Goal: Contribute content

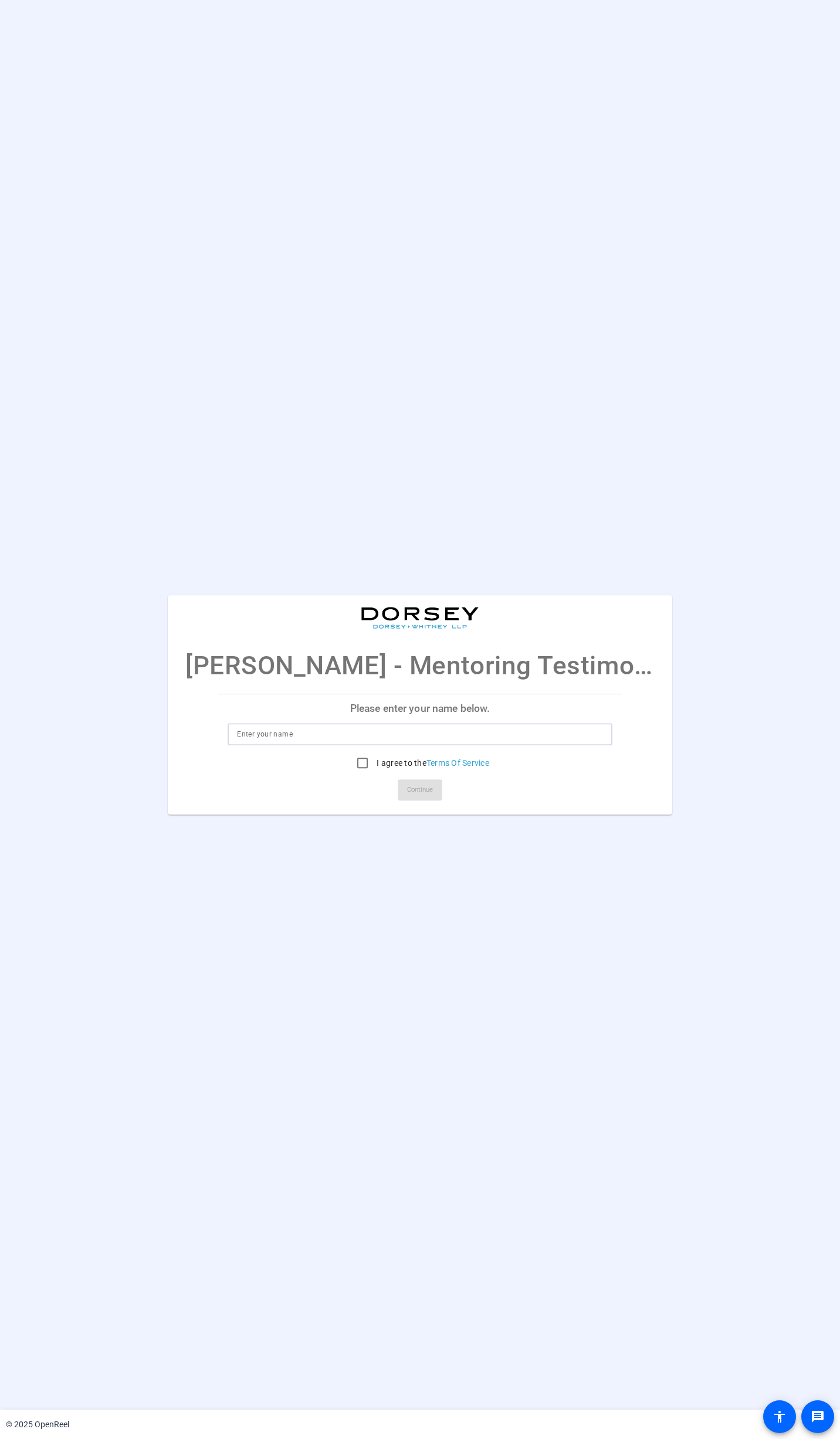
click at [386, 729] on input at bounding box center [419, 734] width 365 height 14
type input "[PERSON_NAME]"
click at [357, 763] on input "I agree to the Terms Of Service" at bounding box center [362, 763] width 23 height 23
checkbox input "true"
click at [417, 790] on span "Continue" at bounding box center [420, 790] width 26 height 17
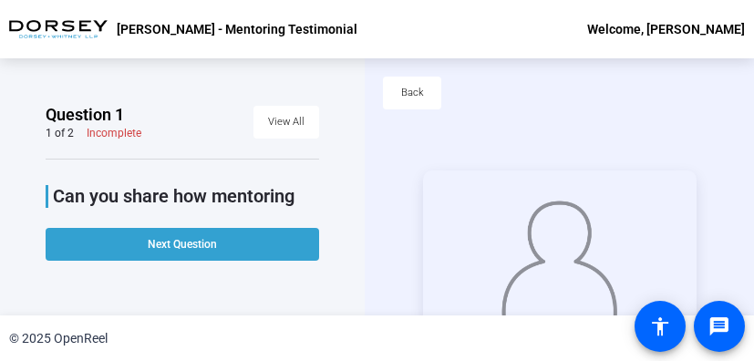
scroll to position [88, 0]
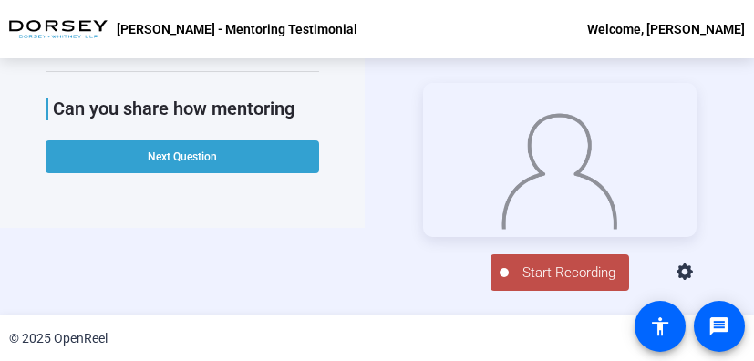
click at [545, 284] on span "Start Recording" at bounding box center [569, 273] width 120 height 21
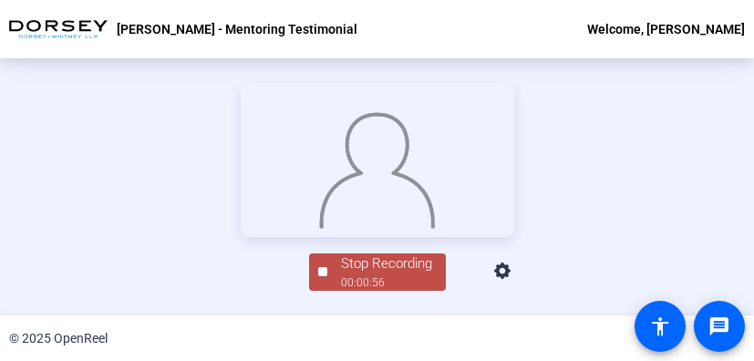
scroll to position [0, 0]
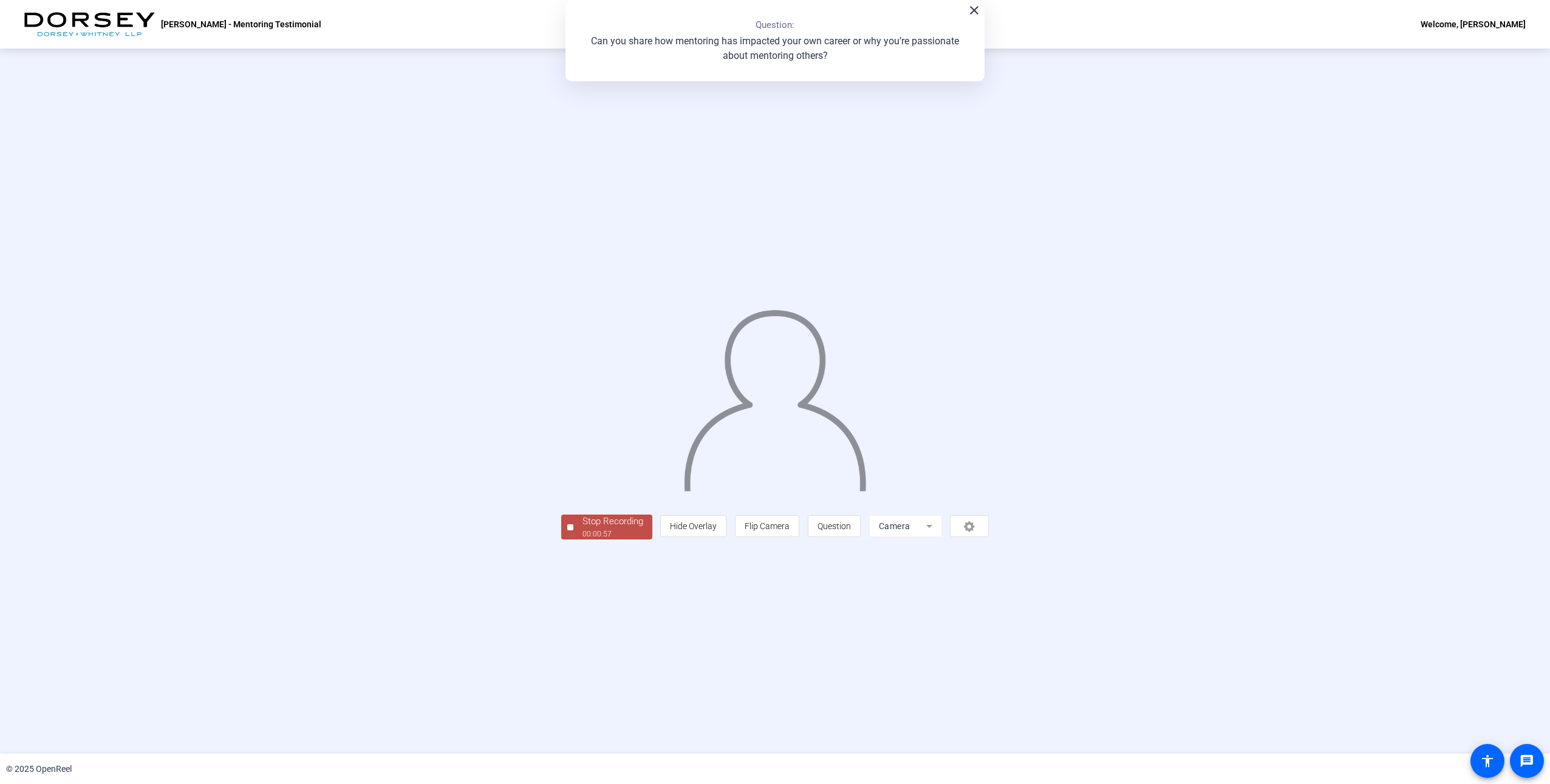
click at [609, 533] on div "00:00:57" at bounding box center [613, 534] width 61 height 11
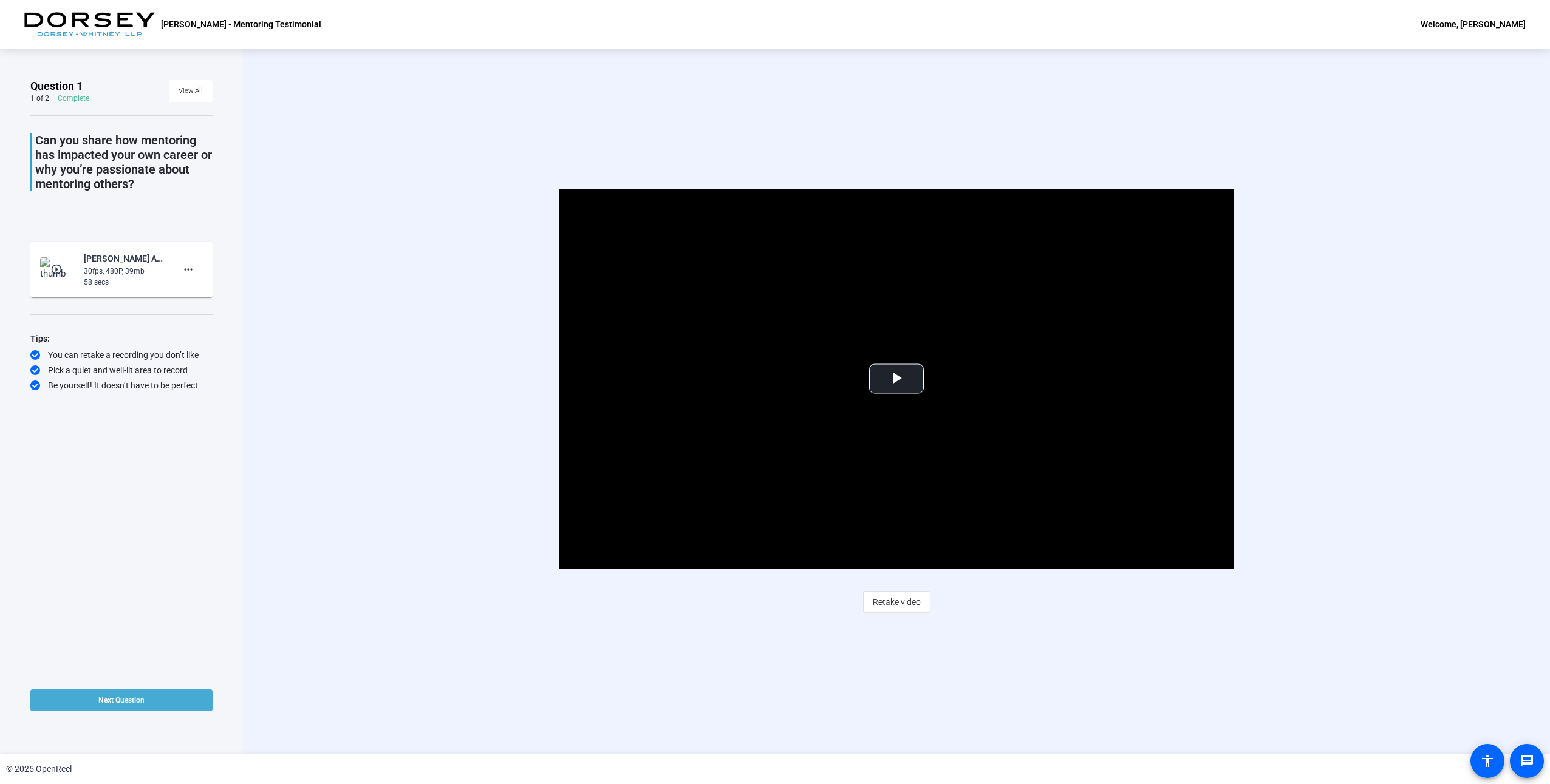
click at [135, 697] on span "Next Question" at bounding box center [121, 700] width 46 height 9
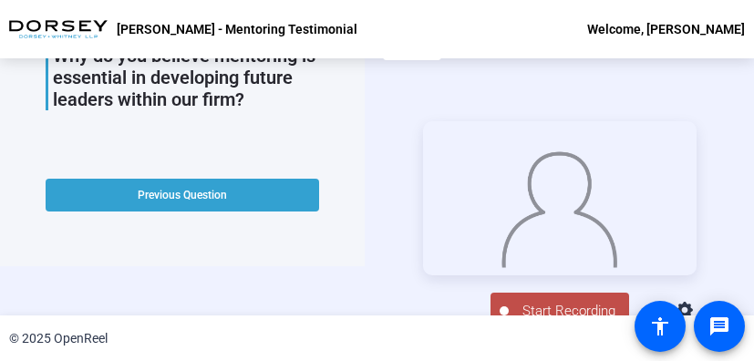
scroll to position [88, 0]
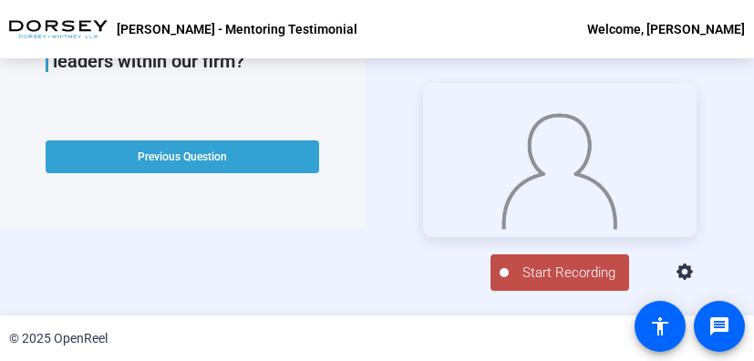
click at [557, 284] on span "Start Recording" at bounding box center [569, 273] width 120 height 21
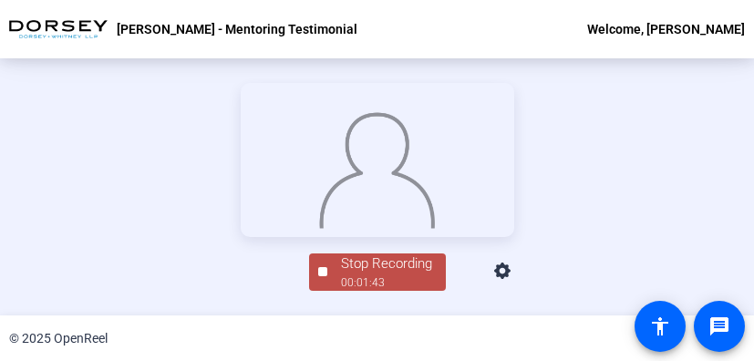
click at [332, 291] on span "Stop Recording 00:01:43" at bounding box center [386, 272] width 119 height 37
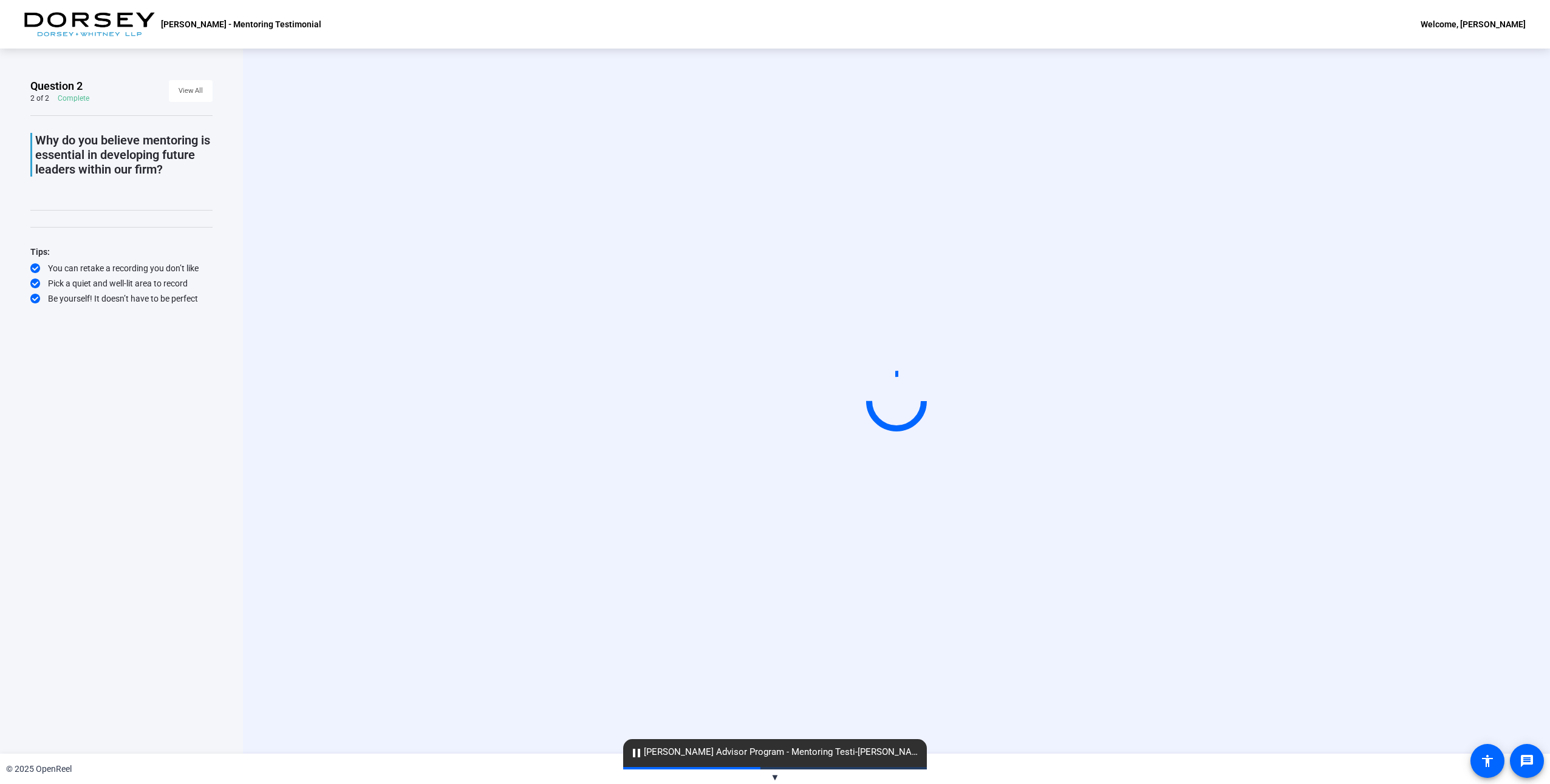
scroll to position [0, 0]
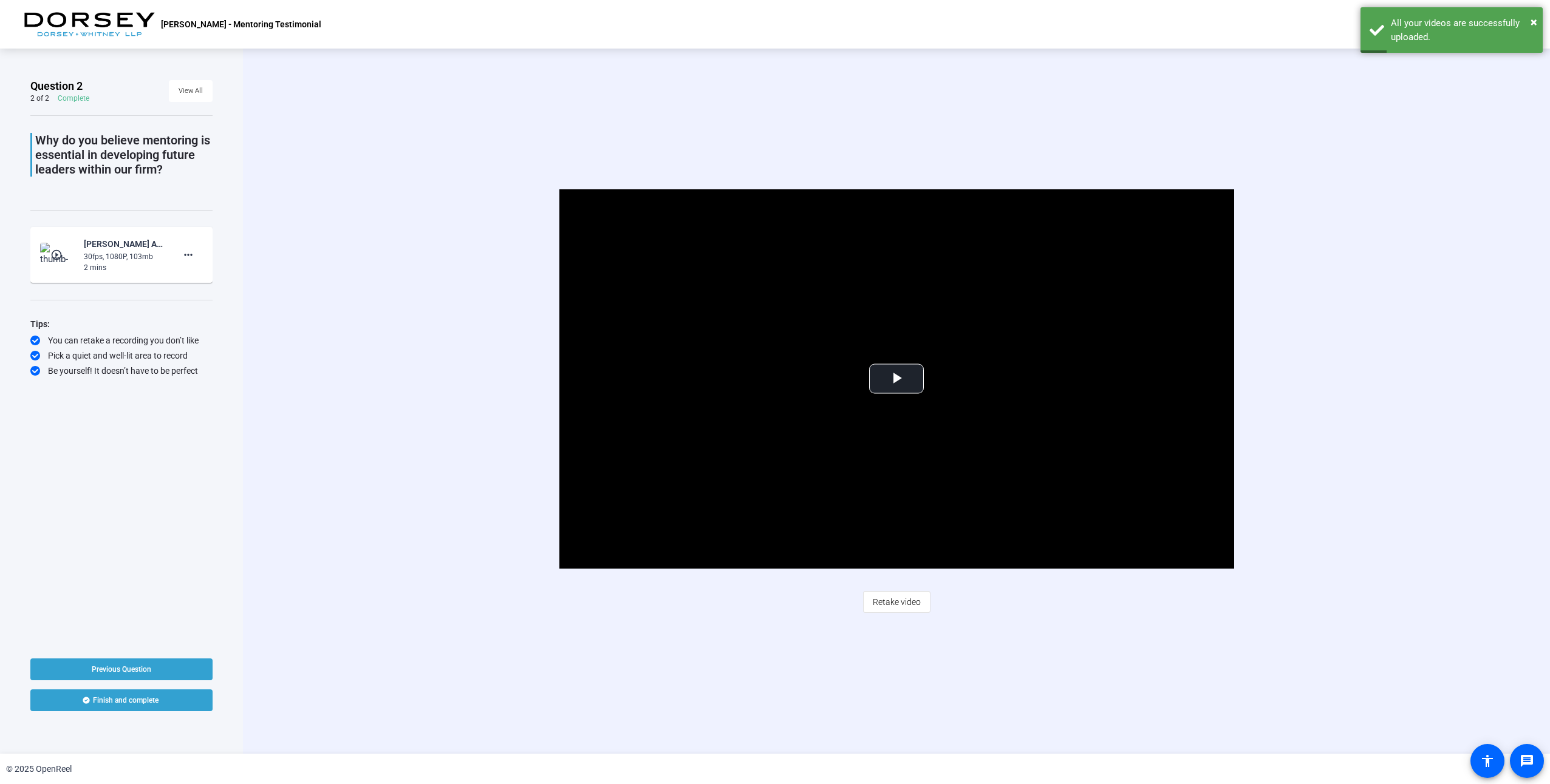
click at [869, 605] on span "Retake video" at bounding box center [897, 602] width 48 height 23
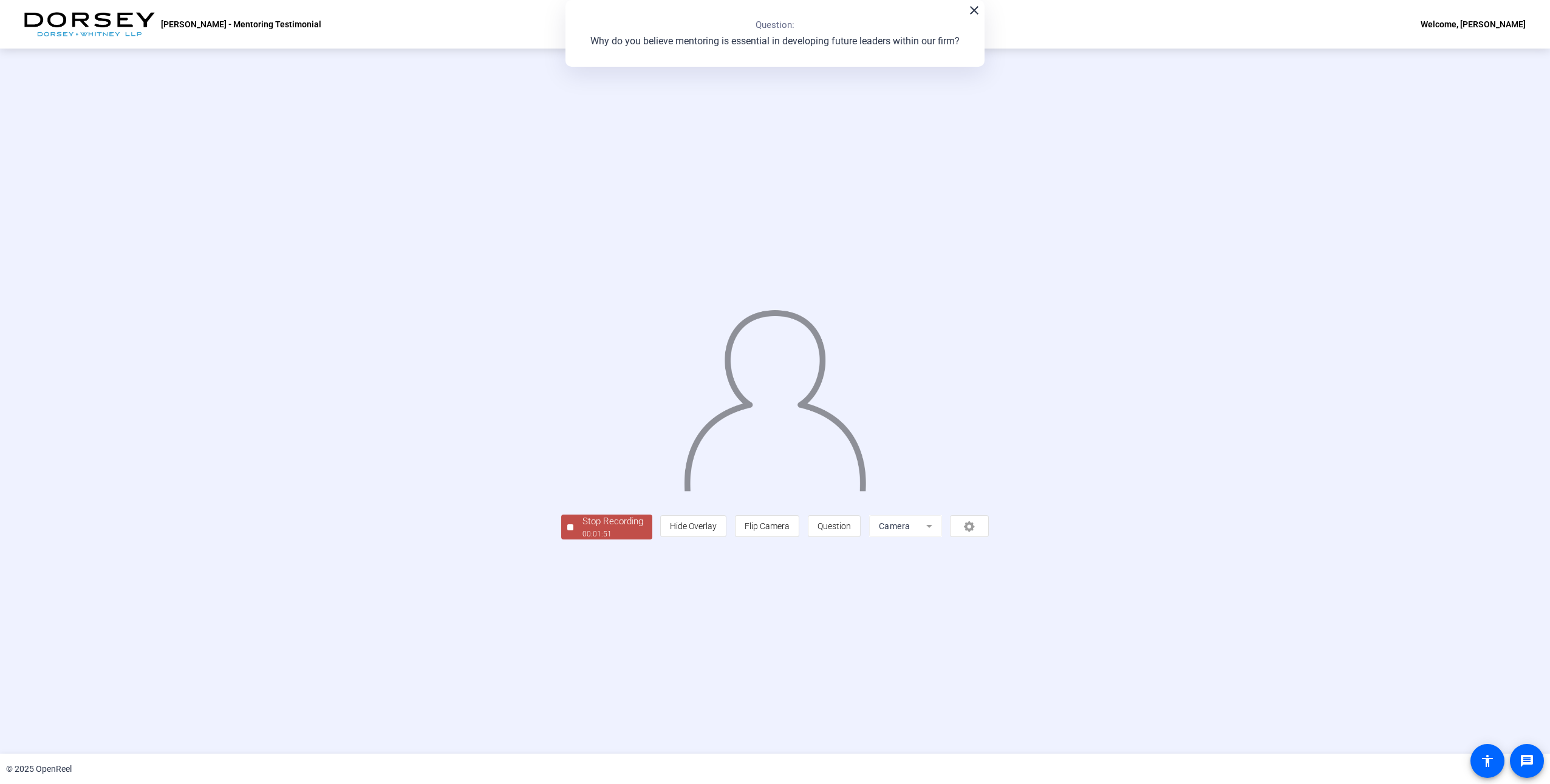
click at [583, 540] on div "00:01:51" at bounding box center [613, 534] width 61 height 11
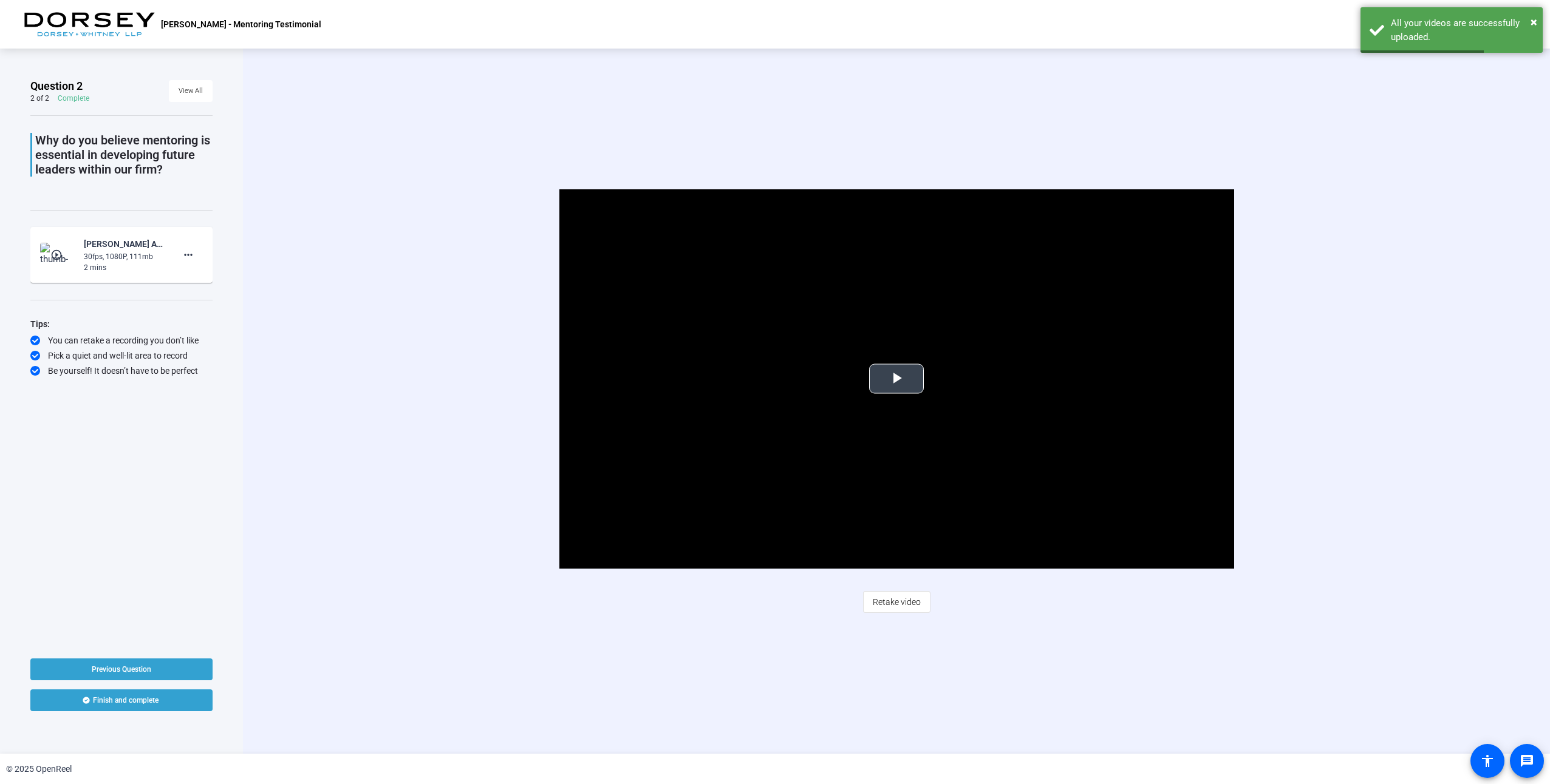
click at [869, 379] on span "Video Player" at bounding box center [896, 379] width 0 height 0
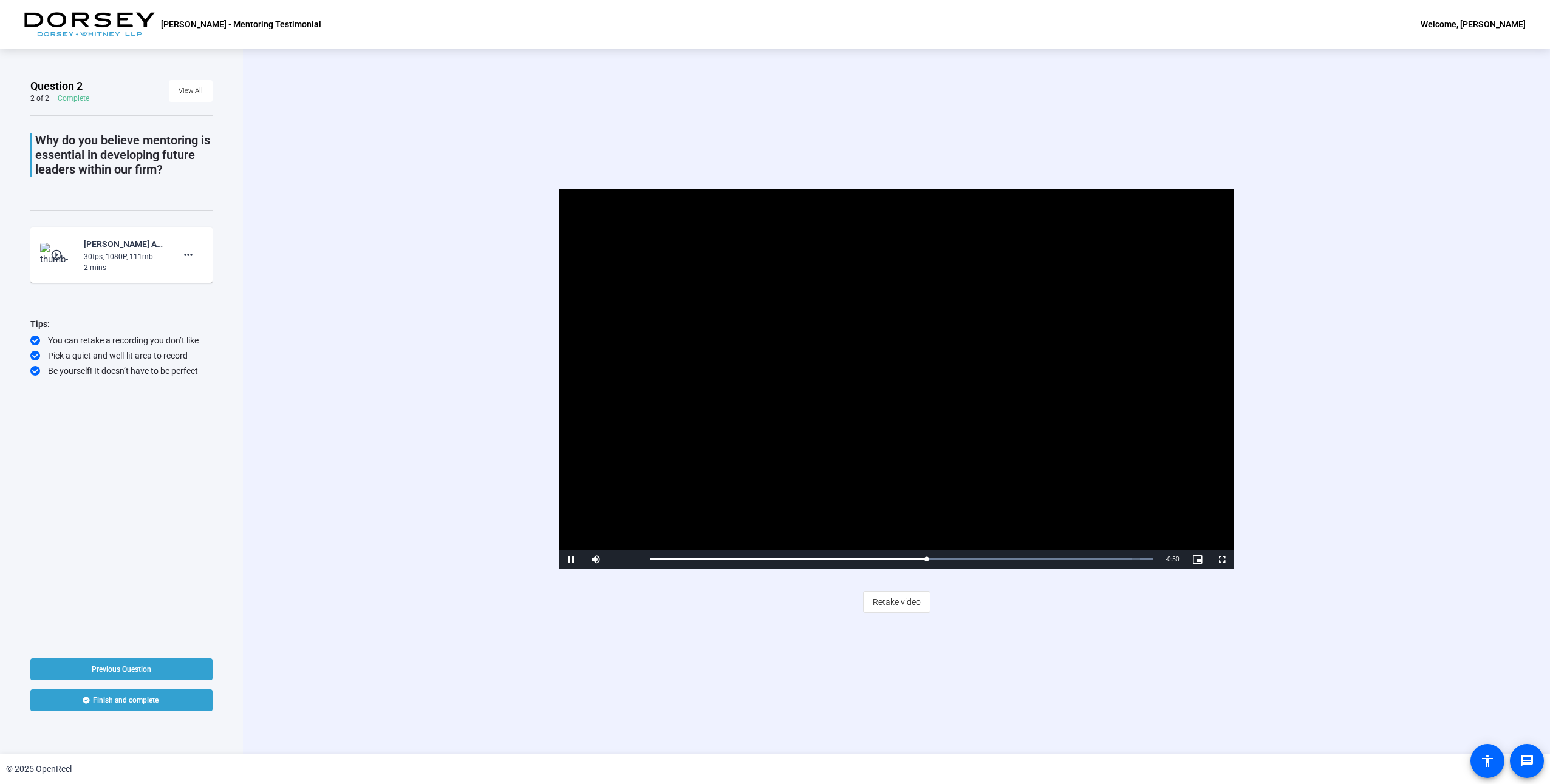
click at [869, 604] on span "Retake video" at bounding box center [897, 602] width 48 height 23
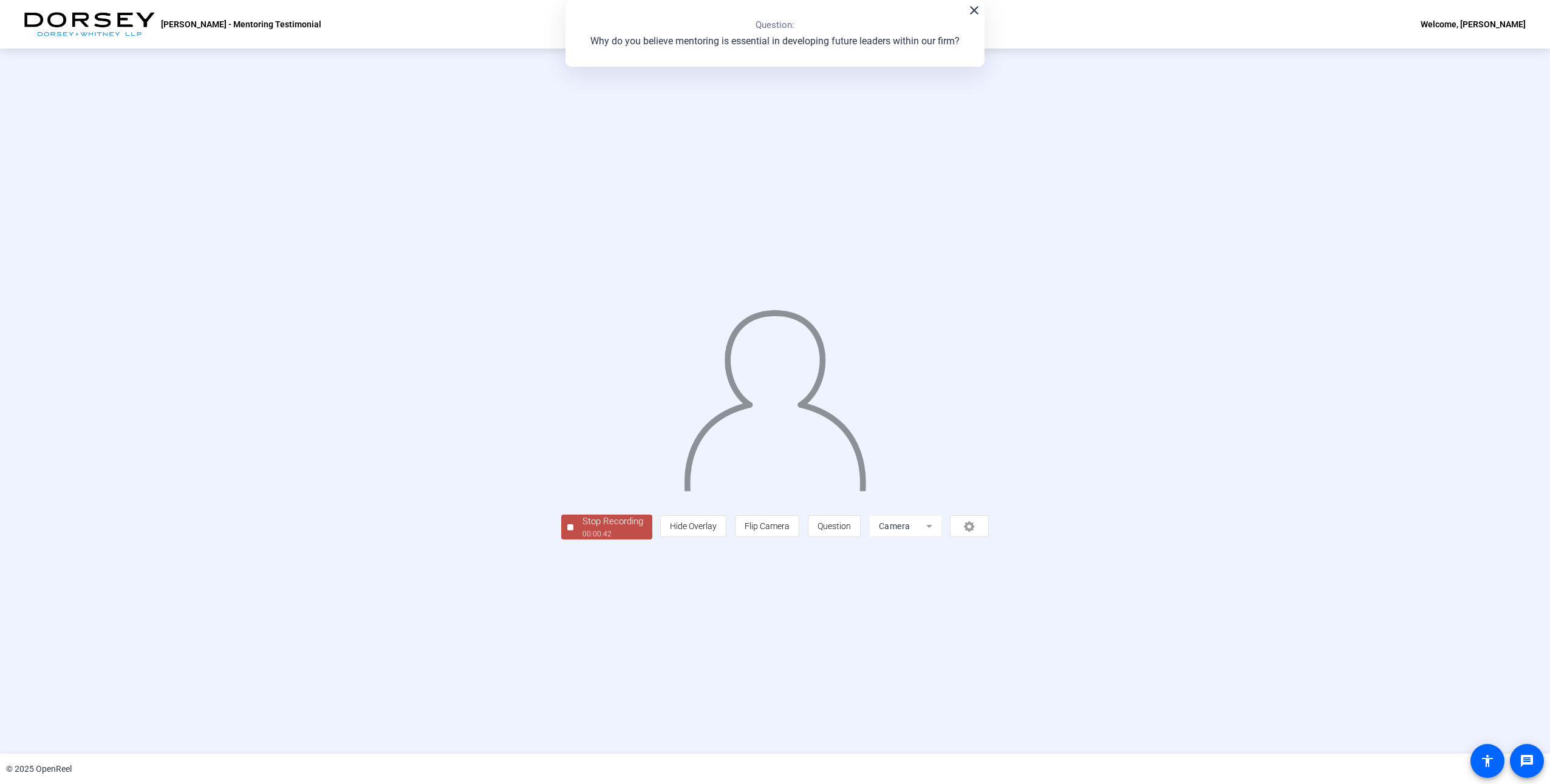
click at [583, 540] on div "00:00:42" at bounding box center [613, 534] width 61 height 11
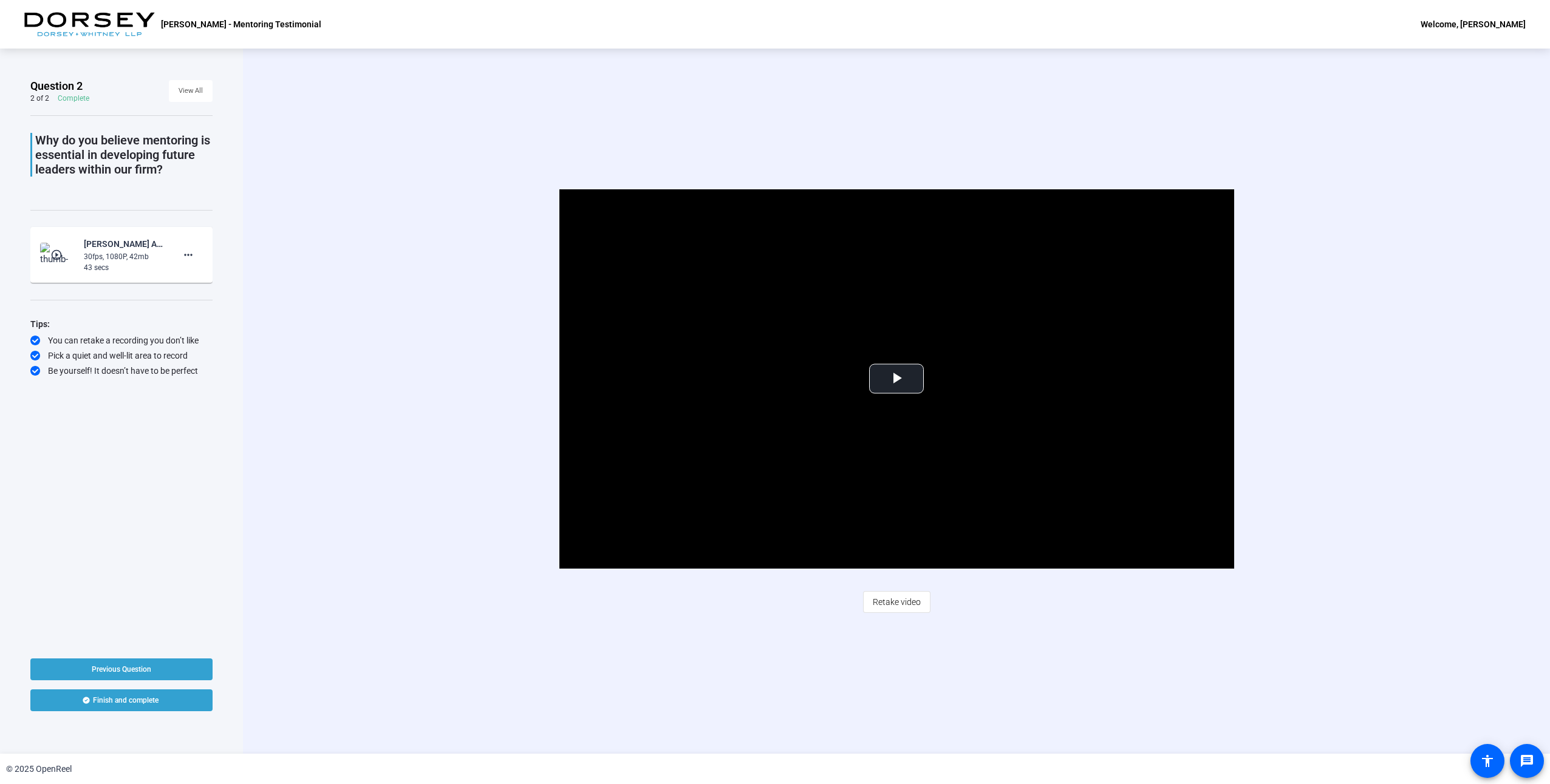
click at [869, 598] on span "Retake video" at bounding box center [897, 602] width 48 height 23
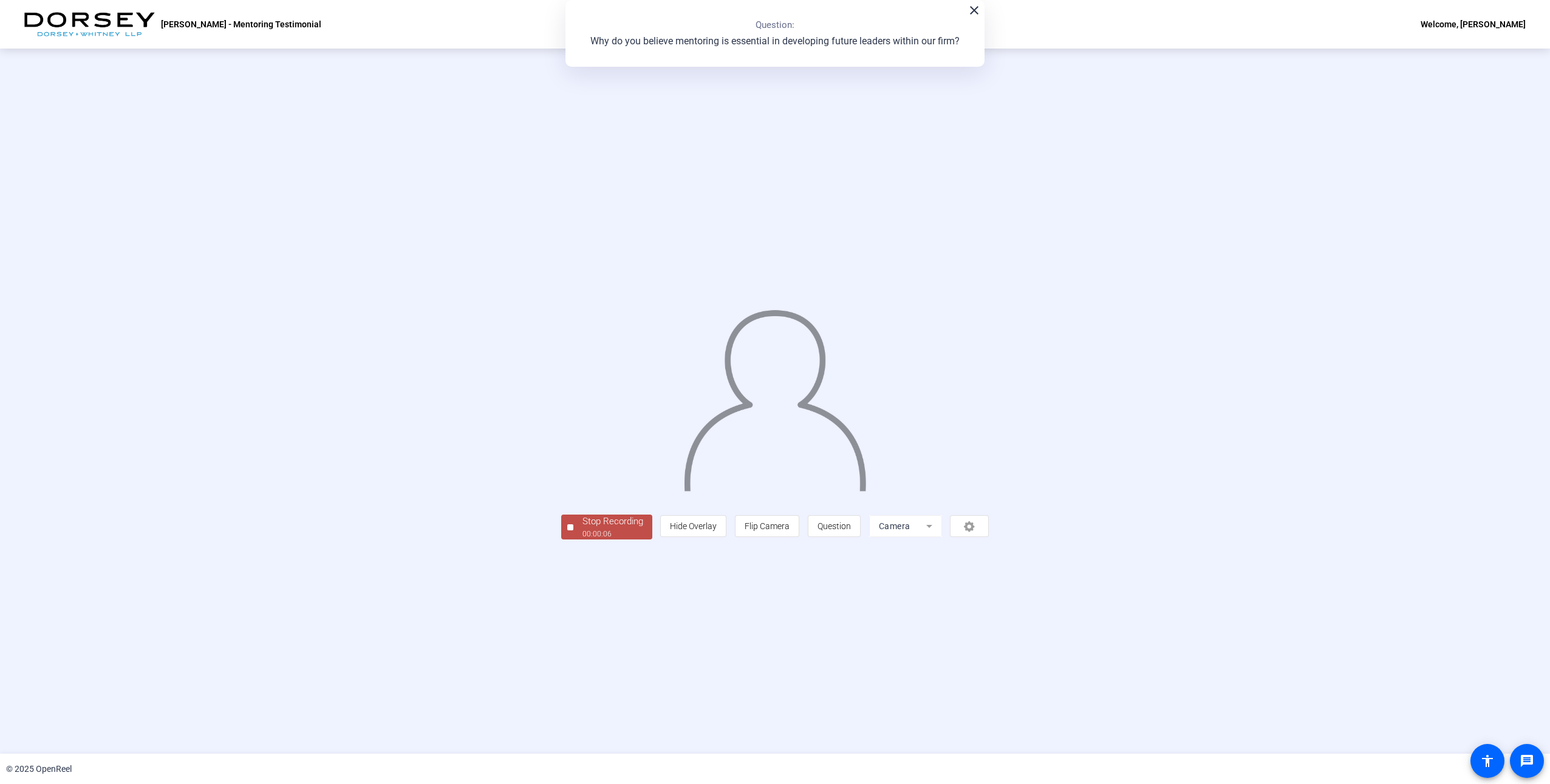
click at [583, 540] on div "00:00:06" at bounding box center [613, 534] width 61 height 11
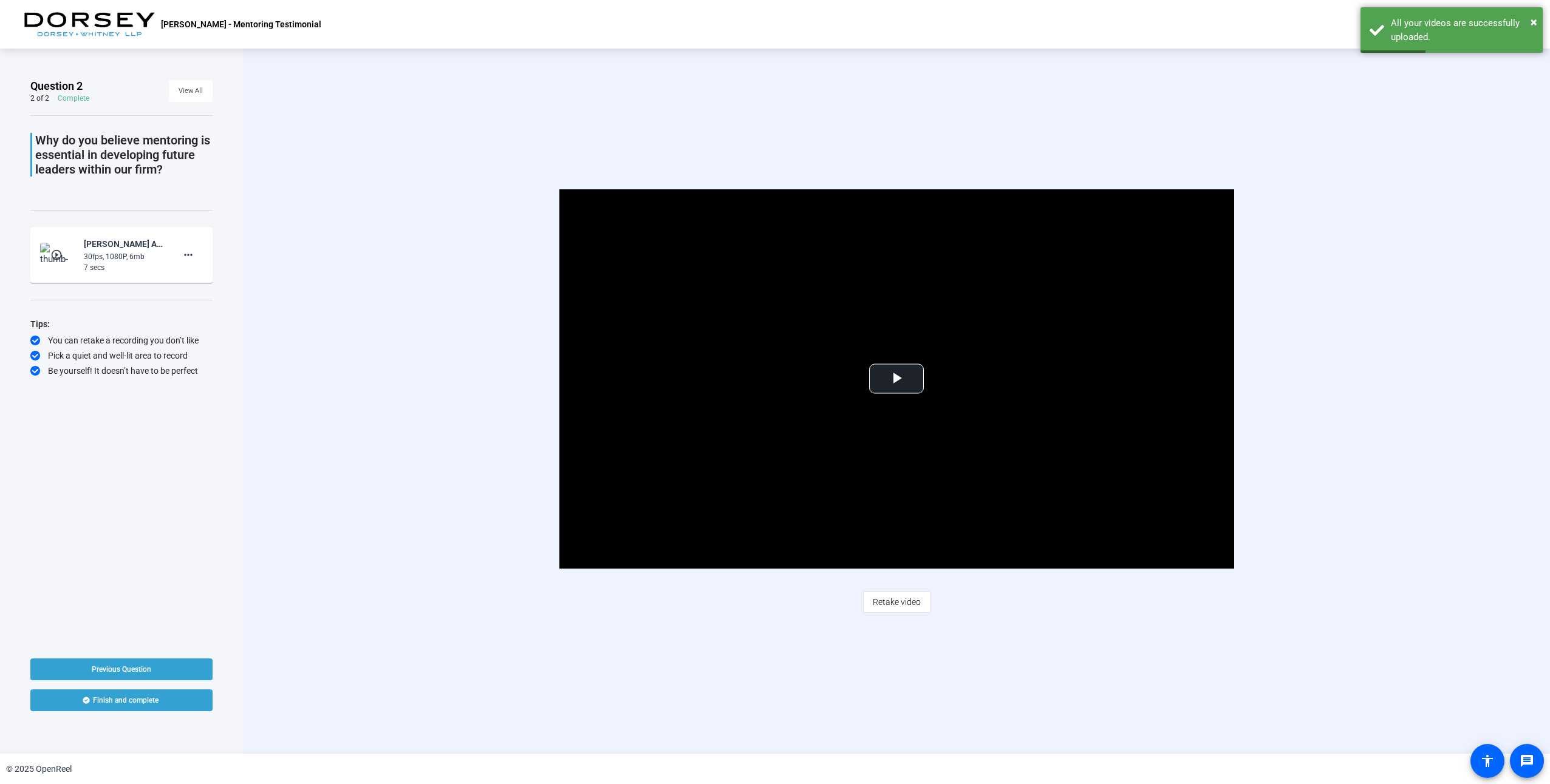
click at [869, 598] on span "Retake video" at bounding box center [897, 602] width 48 height 23
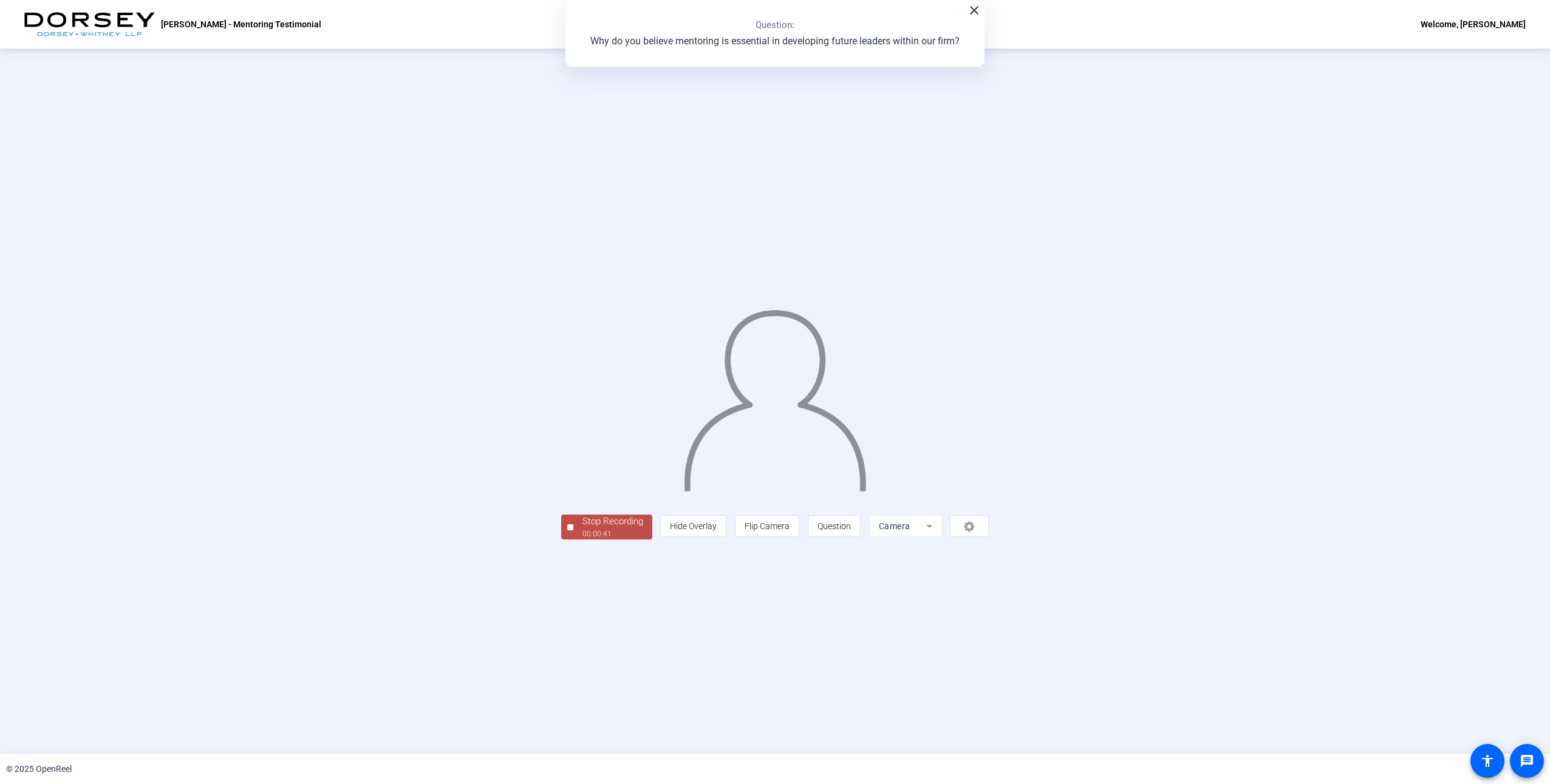
click at [583, 528] on div "Stop Recording" at bounding box center [613, 521] width 61 height 14
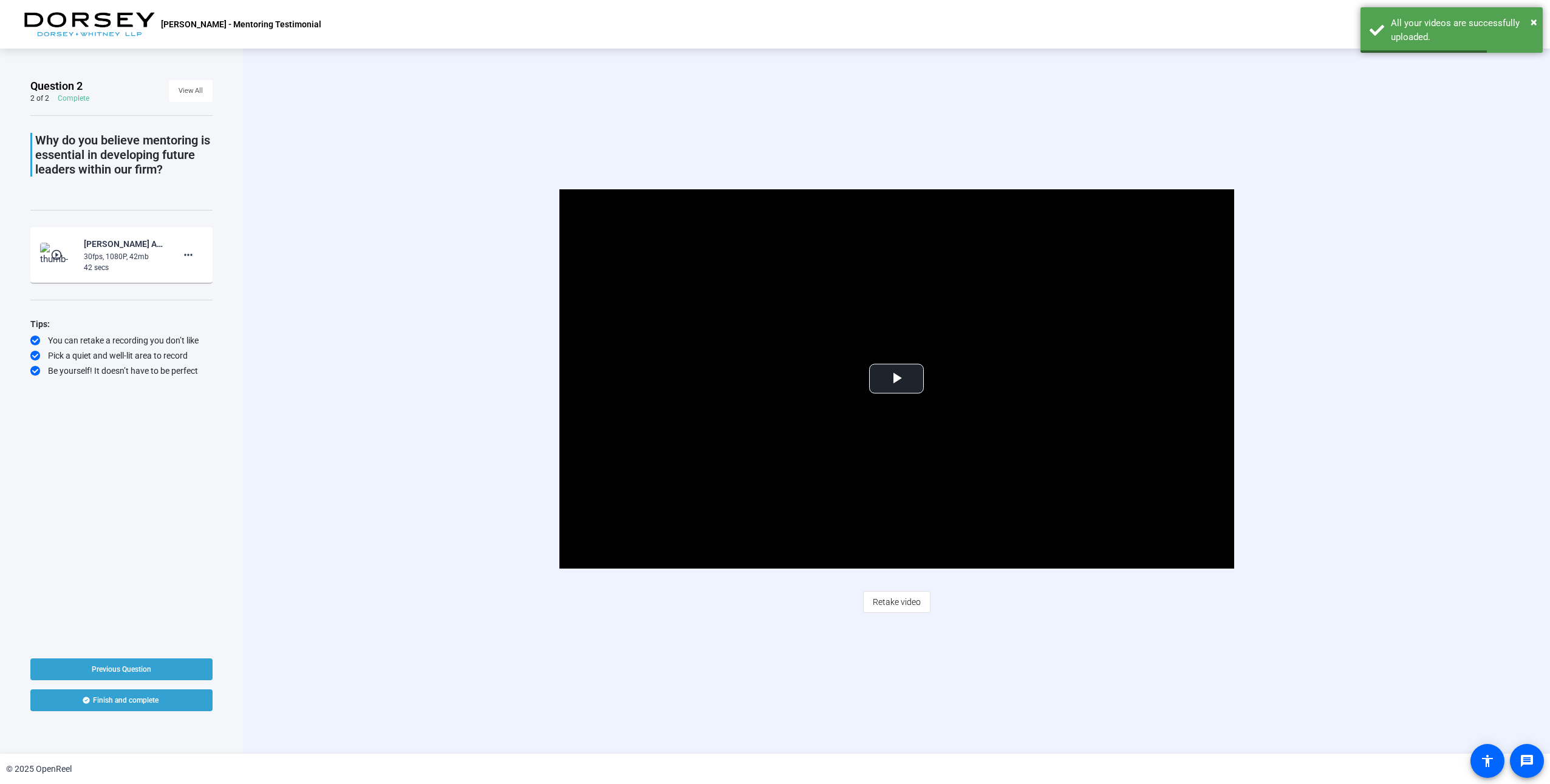
click at [869, 592] on span "Retake video" at bounding box center [897, 602] width 48 height 23
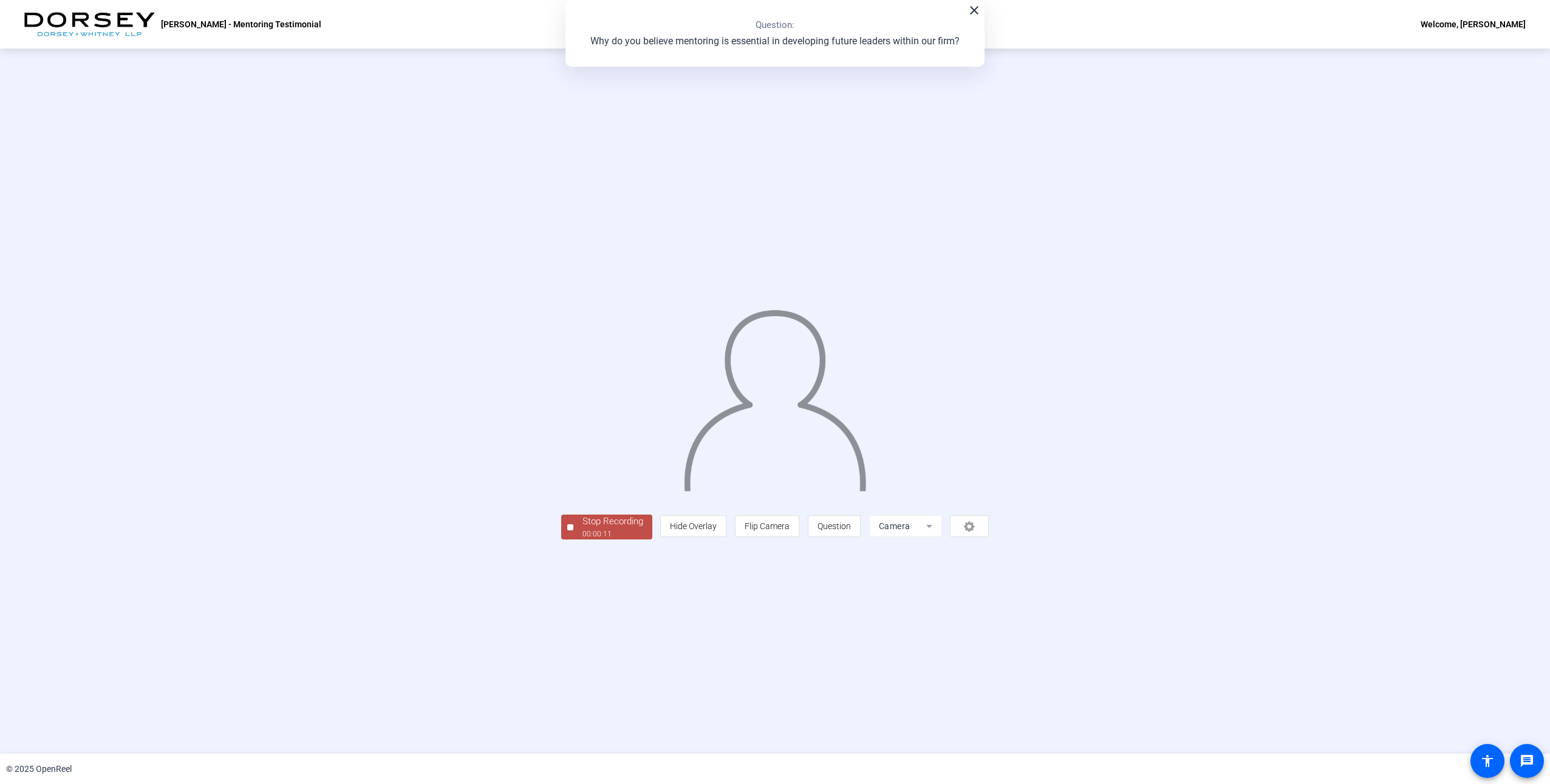
drag, startPoint x: 451, startPoint y: 576, endPoint x: 453, endPoint y: 582, distance: 6.3
click at [561, 540] on div "Stop Recording 00:00:11 person Hide Overlay flip Flip Camera question_mark Ques…" at bounding box center [775, 401] width 428 height 277
drag, startPoint x: 453, startPoint y: 582, endPoint x: 458, endPoint y: 609, distance: 27.5
click at [573, 540] on span "Stop Recording 00:00:12" at bounding box center [613, 526] width 79 height 25
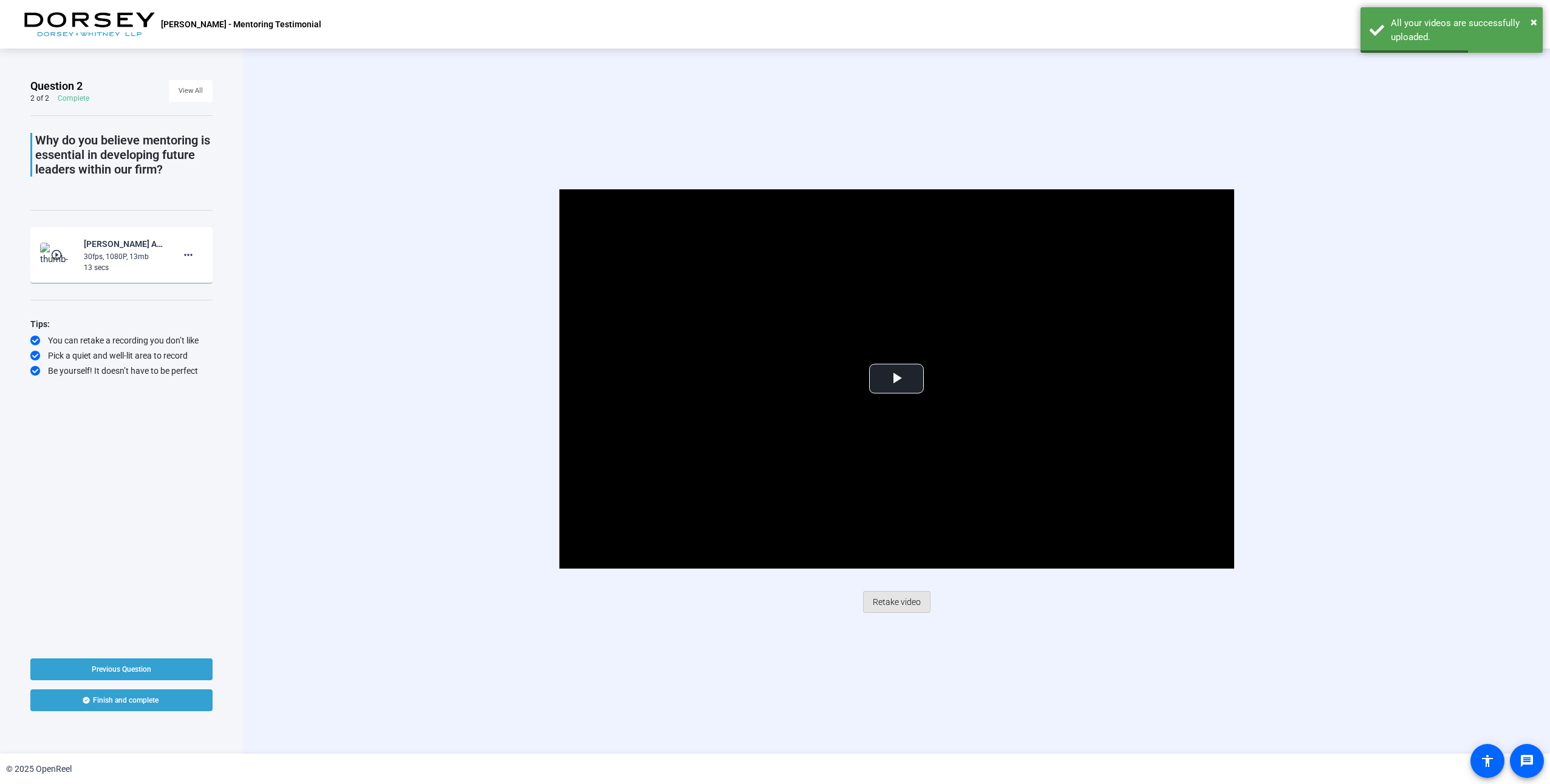
click at [869, 600] on span "Retake video" at bounding box center [897, 602] width 48 height 23
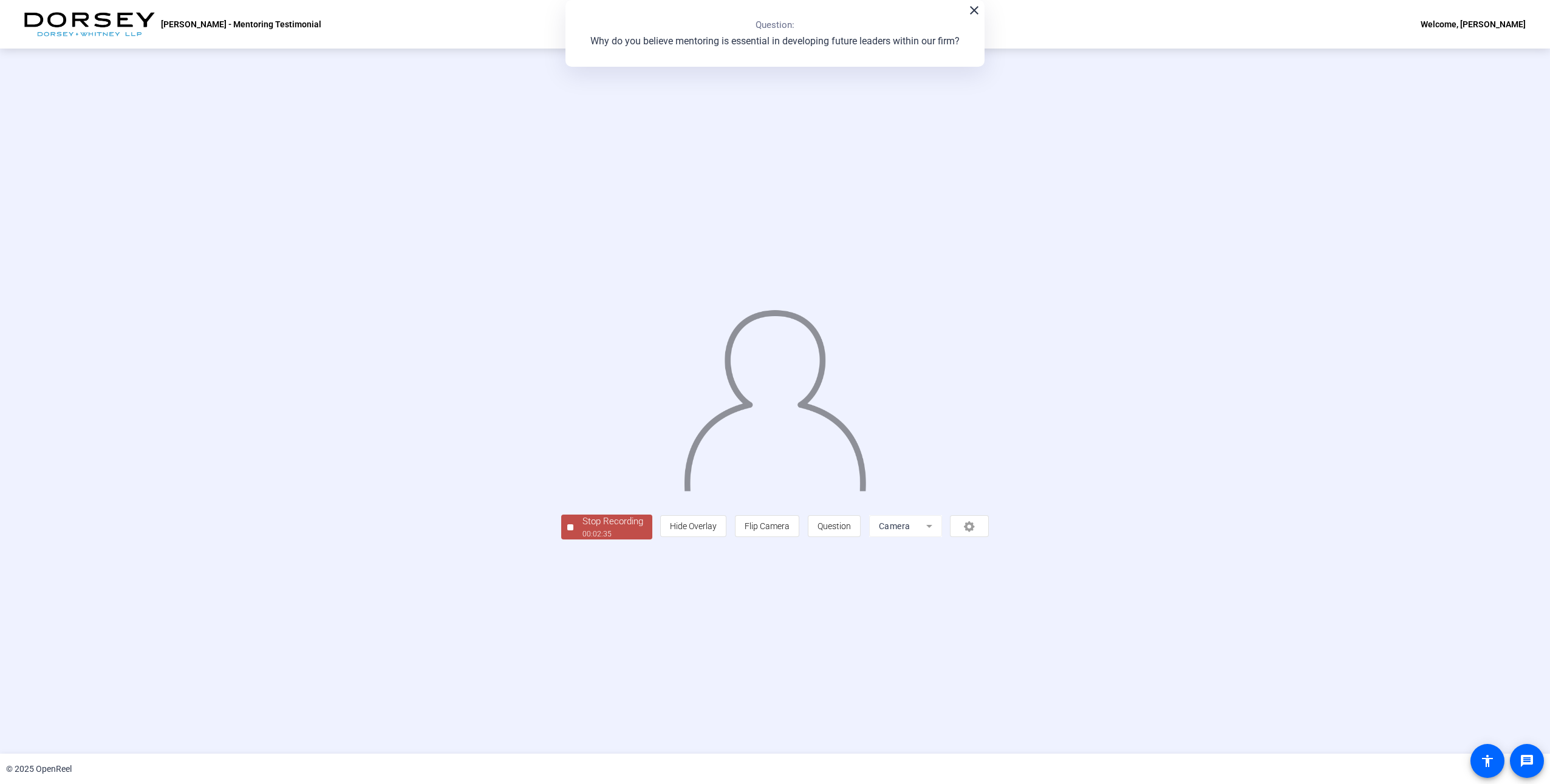
click at [583, 528] on div "Stop Recording" at bounding box center [613, 521] width 61 height 14
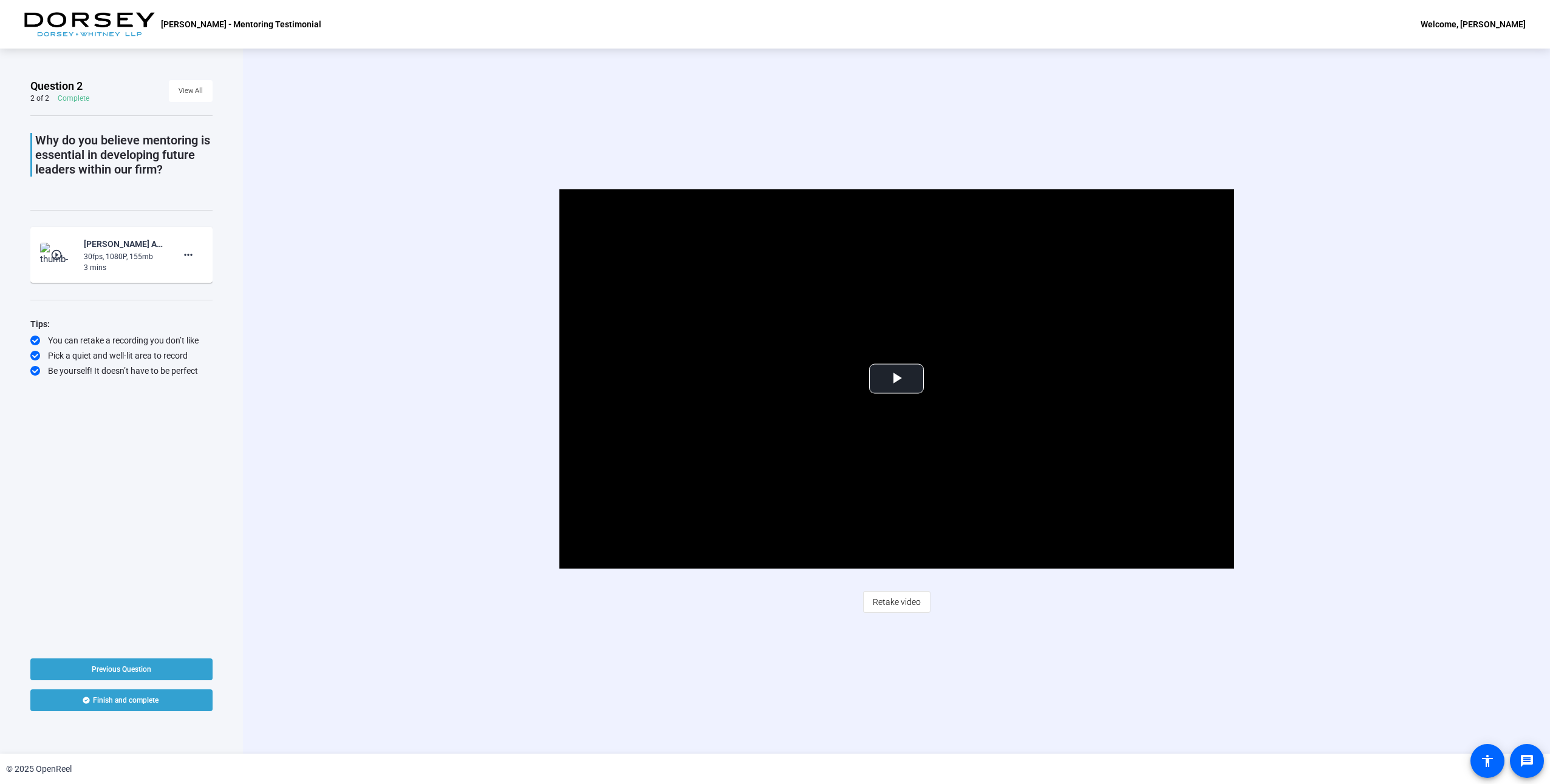
click at [869, 602] on span "Retake video" at bounding box center [897, 602] width 48 height 23
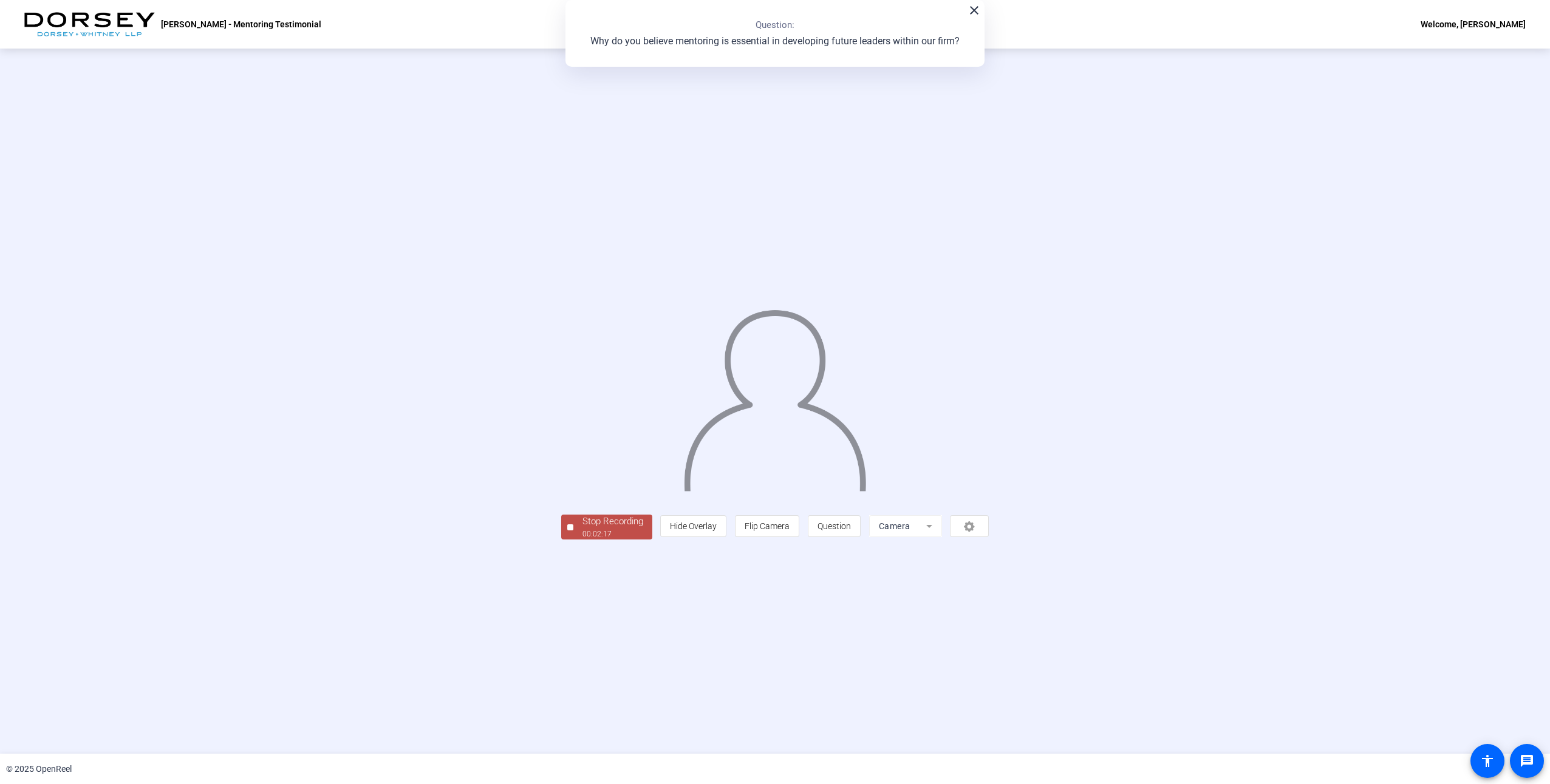
click at [583, 528] on div "Stop Recording" at bounding box center [613, 521] width 61 height 14
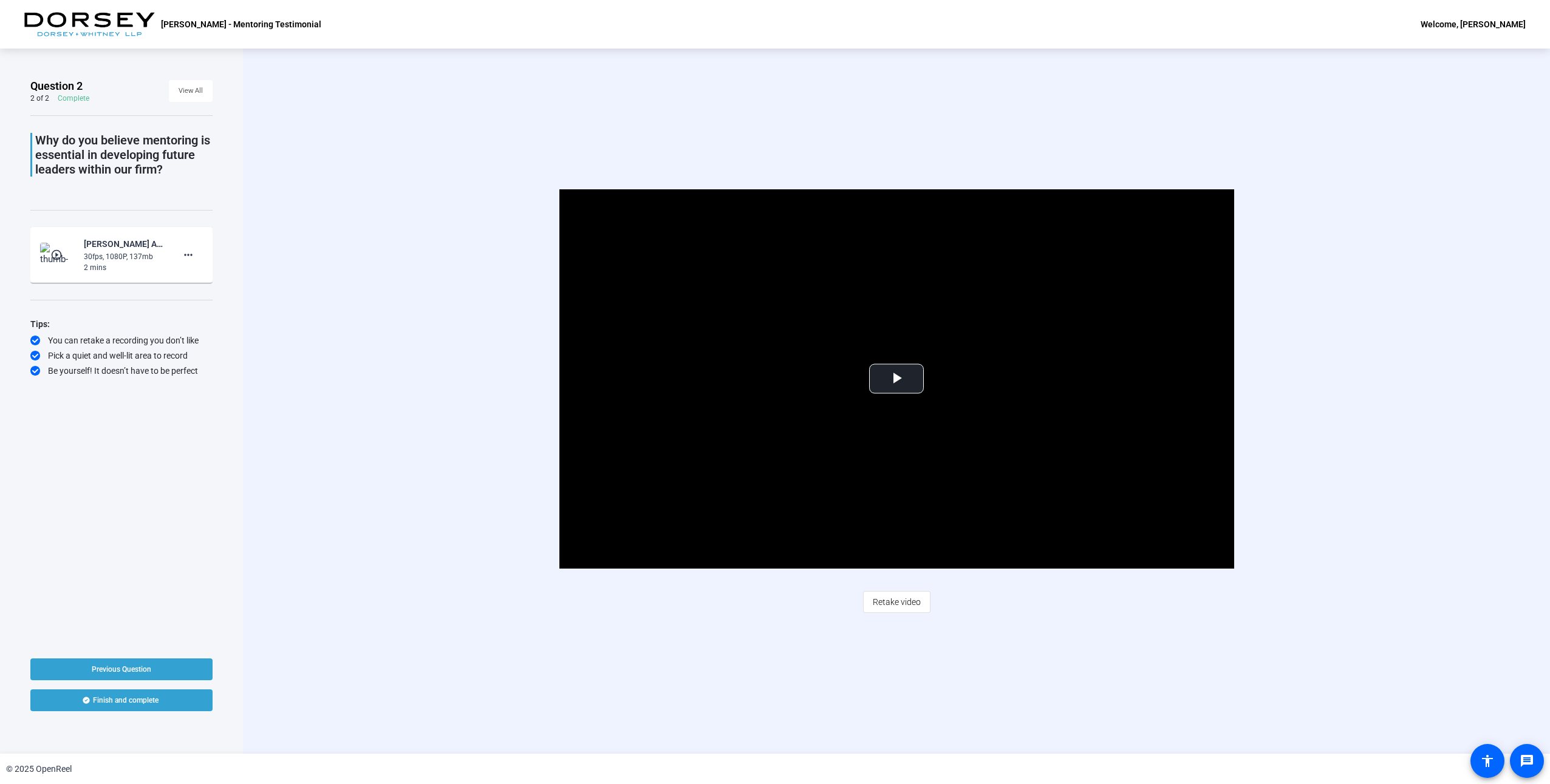
click at [136, 696] on span "Finish and complete" at bounding box center [126, 700] width 66 height 10
